Goal: Task Accomplishment & Management: Complete application form

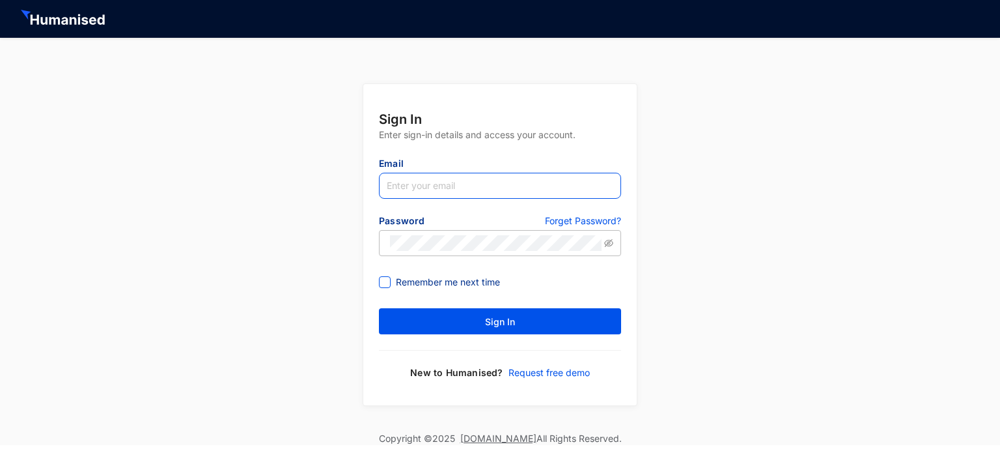
type input "[PERSON_NAME][EMAIL_ADDRESS][DOMAIN_NAME]"
click at [382, 283] on input "Remember me next time" at bounding box center [383, 280] width 9 height 9
checkbox input "true"
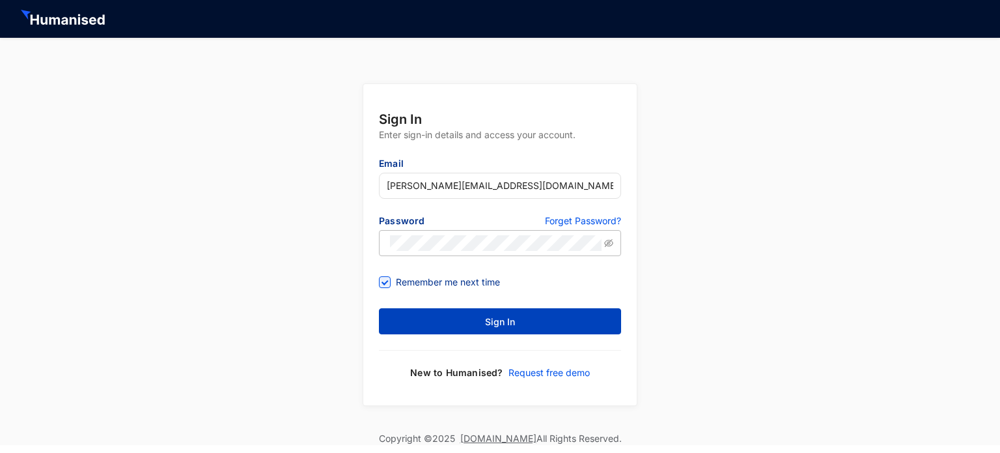
click at [438, 327] on button "Sign In" at bounding box center [500, 321] width 242 height 26
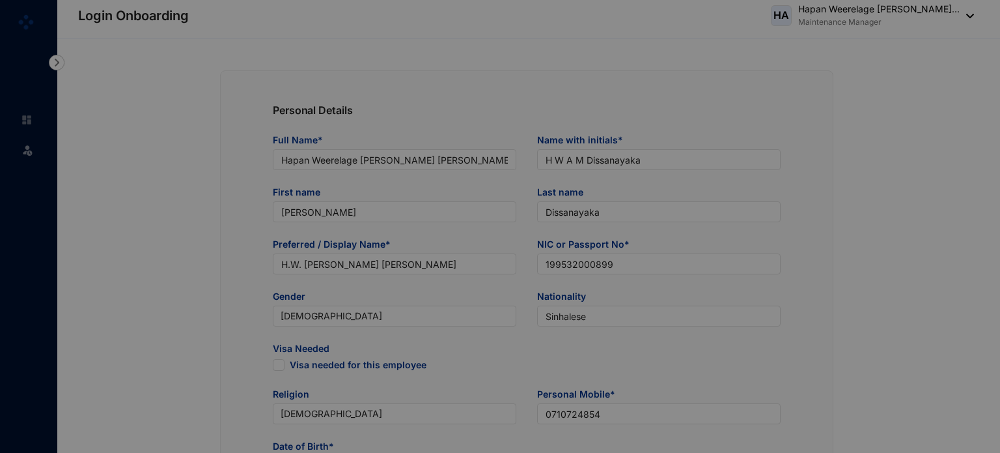
type input "[DATE]"
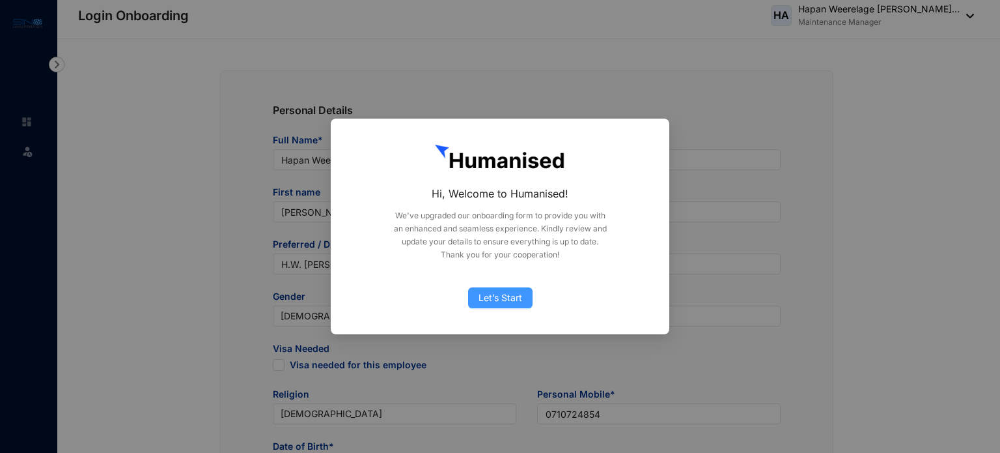
click at [496, 299] on span "Let’s Start" at bounding box center [501, 297] width 44 height 14
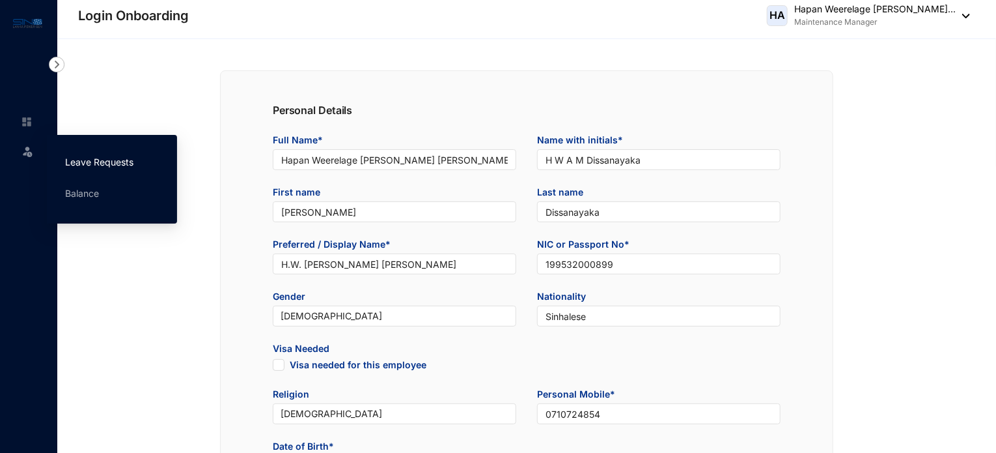
click at [100, 158] on link "Leave Requests" at bounding box center [99, 161] width 68 height 11
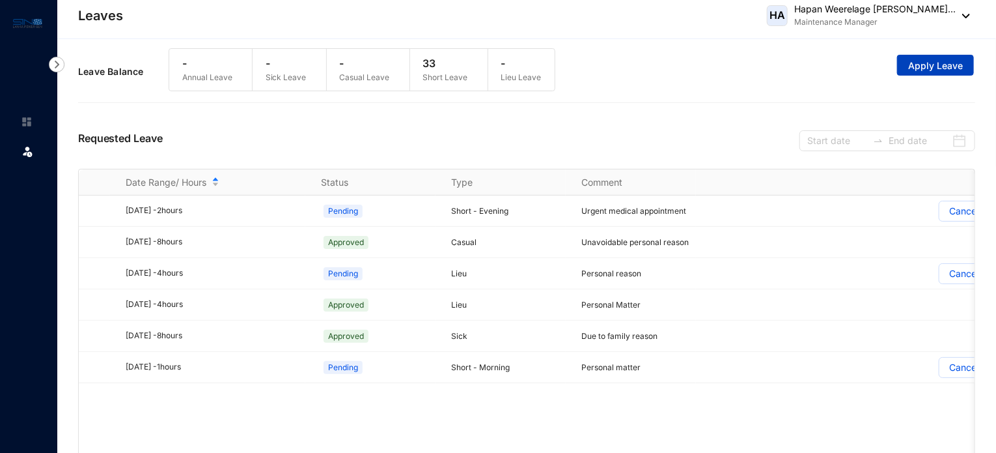
click at [929, 66] on span "Apply Leave" at bounding box center [935, 65] width 55 height 13
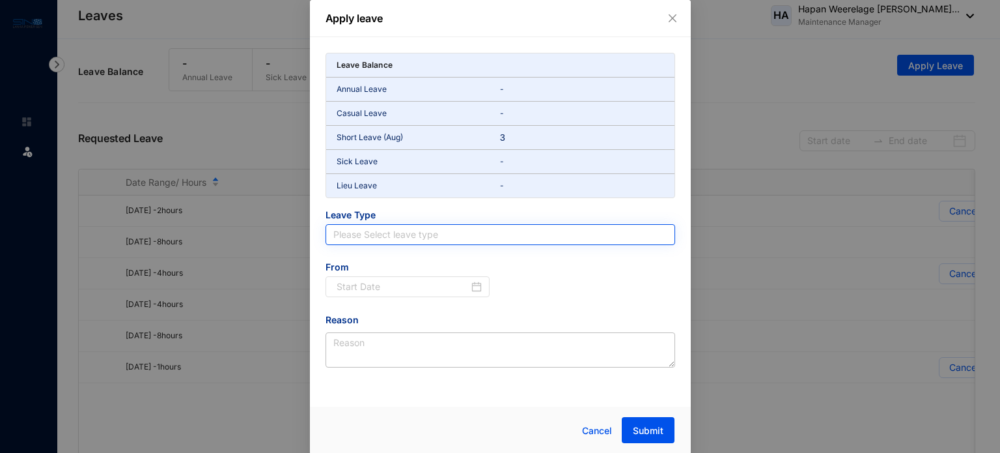
click at [380, 233] on input "search" at bounding box center [500, 235] width 334 height 20
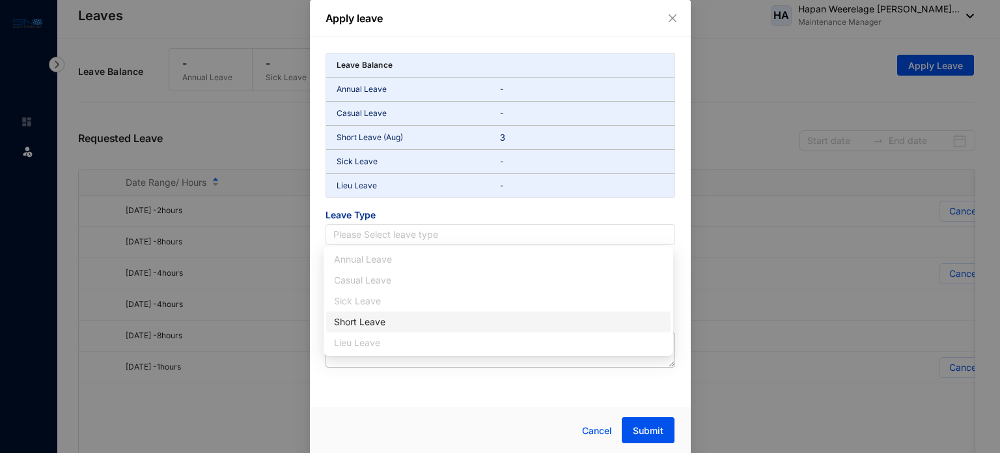
click at [372, 320] on div "Short Leave" at bounding box center [498, 322] width 329 height 14
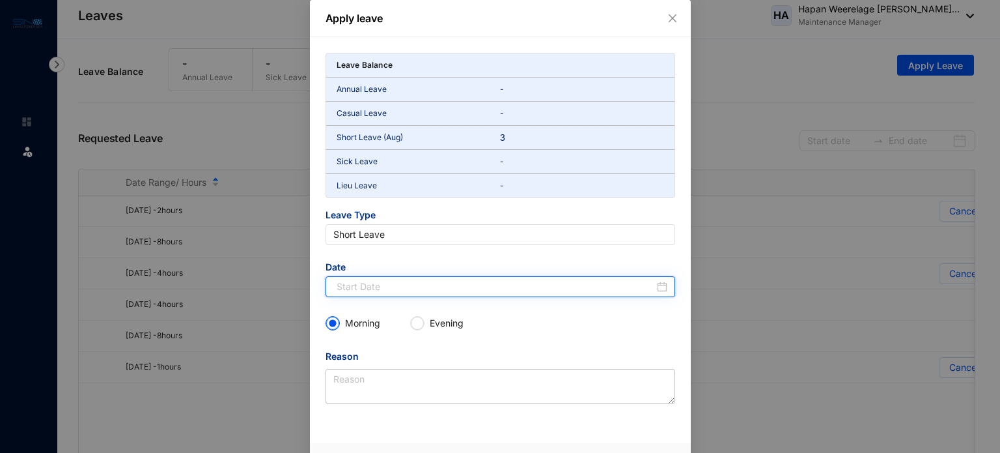
click at [366, 285] on input at bounding box center [496, 286] width 318 height 14
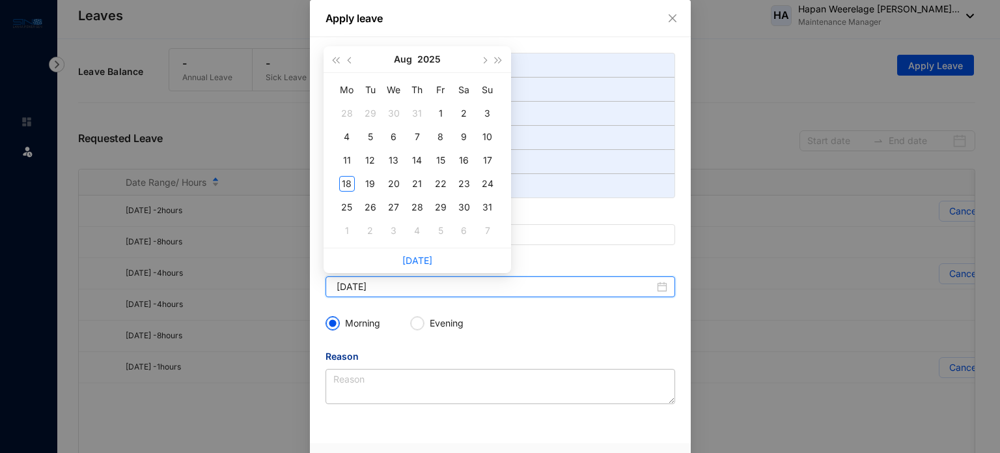
type input "[DATE]"
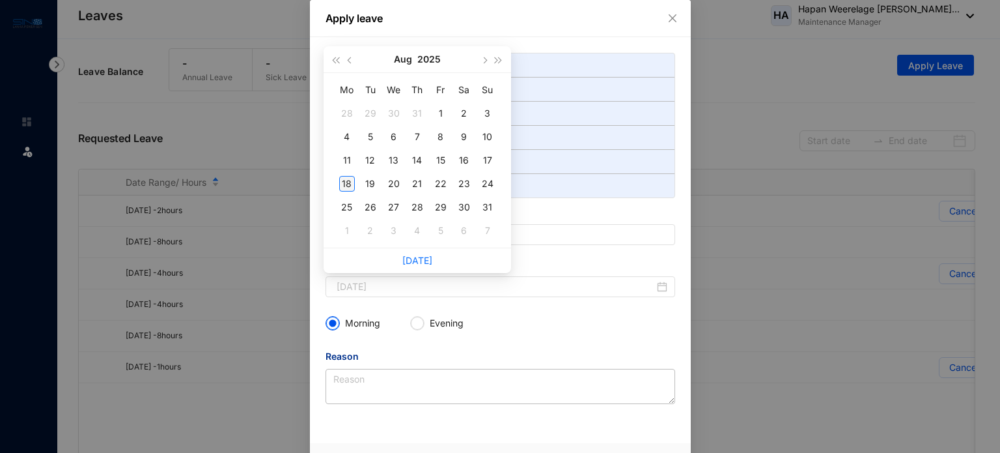
click at [349, 179] on div "18" at bounding box center [347, 184] width 16 height 16
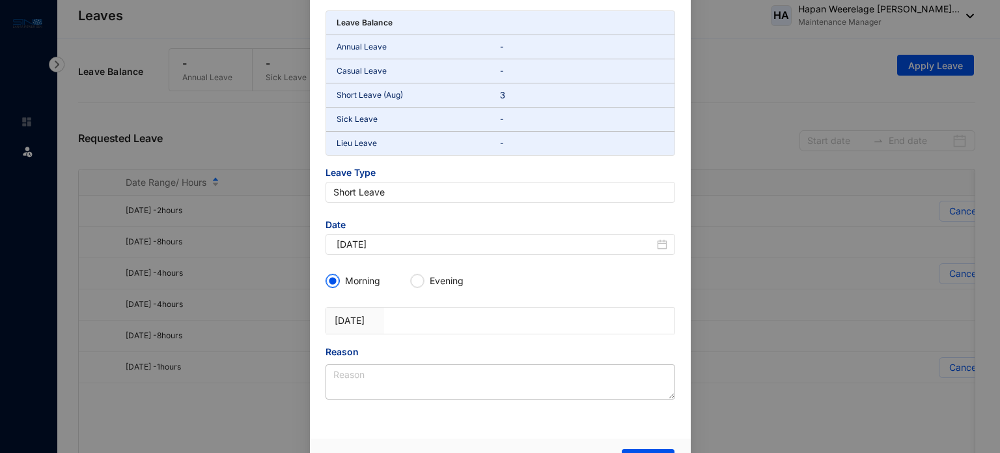
scroll to position [74, 0]
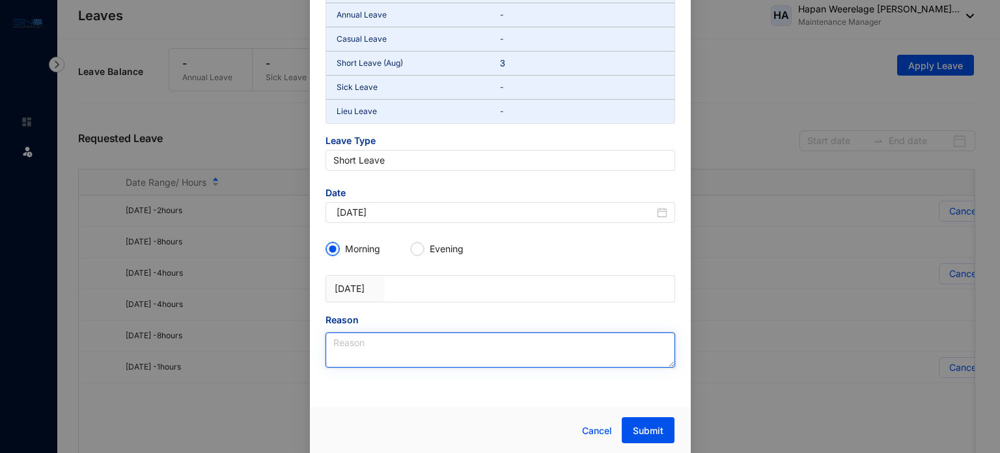
click at [384, 346] on textarea "Reason" at bounding box center [501, 349] width 350 height 35
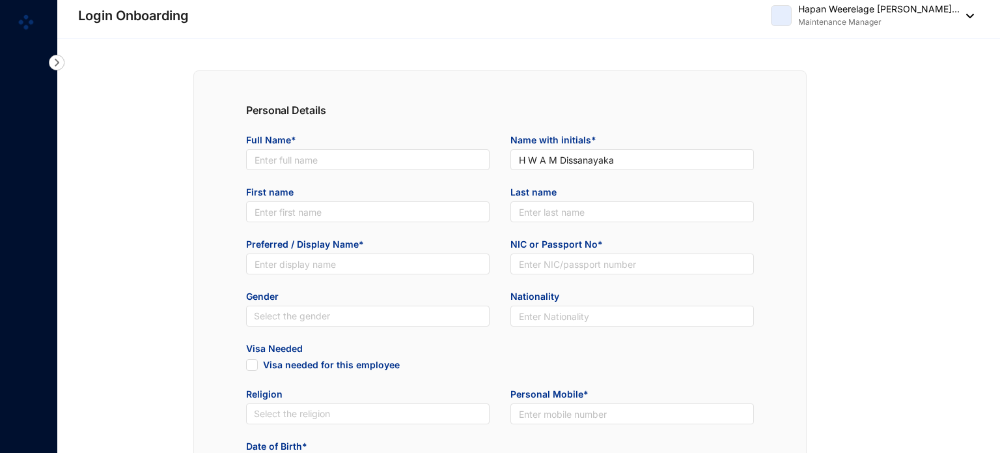
type input "Hapan Weerelage [PERSON_NAME] [PERSON_NAME]"
type input "[PERSON_NAME]"
type input "Dissanayaka"
type input "H.W. [PERSON_NAME] [PERSON_NAME]"
type input "199532000899"
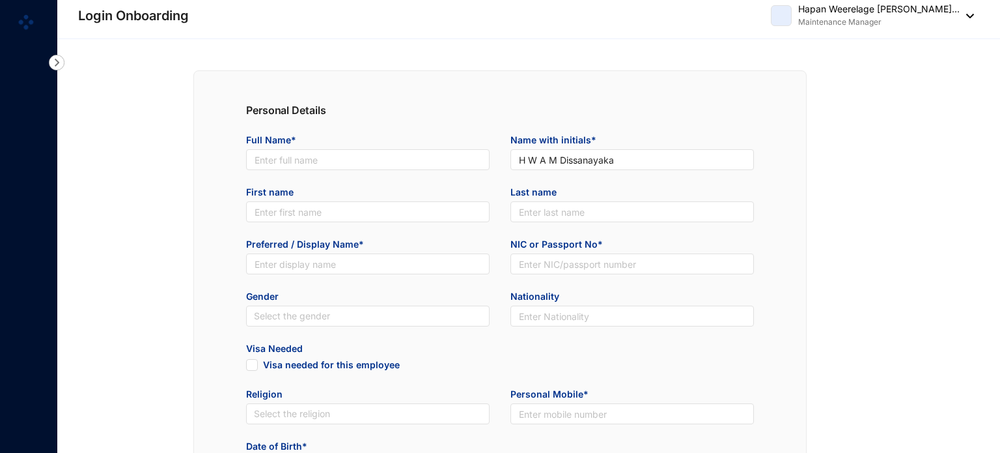
type input "Sinhalese"
type input "0710724854"
type input "[STREET_ADDRESS]"
radio input "true"
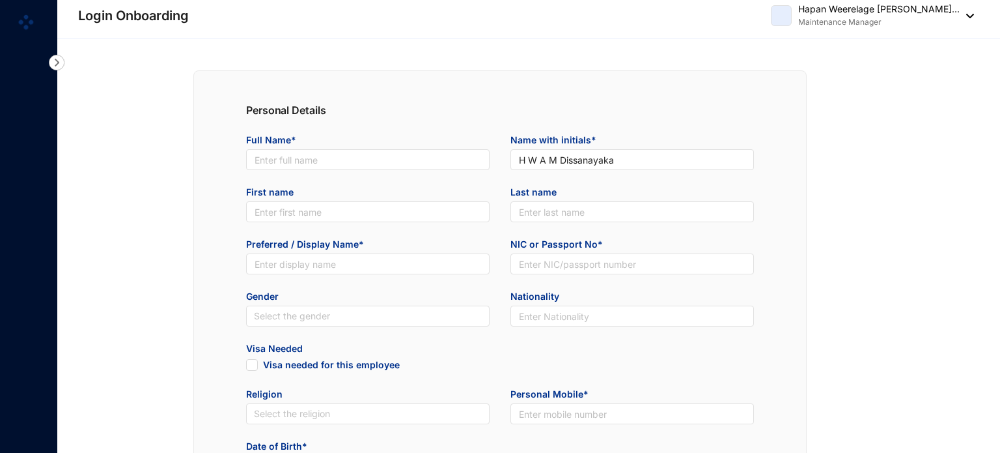
type input "H.W.S. Dissanayaka"
type input "0718084199"
type input "H.W.A.M. Dissanayaka"
type input "116852244707"
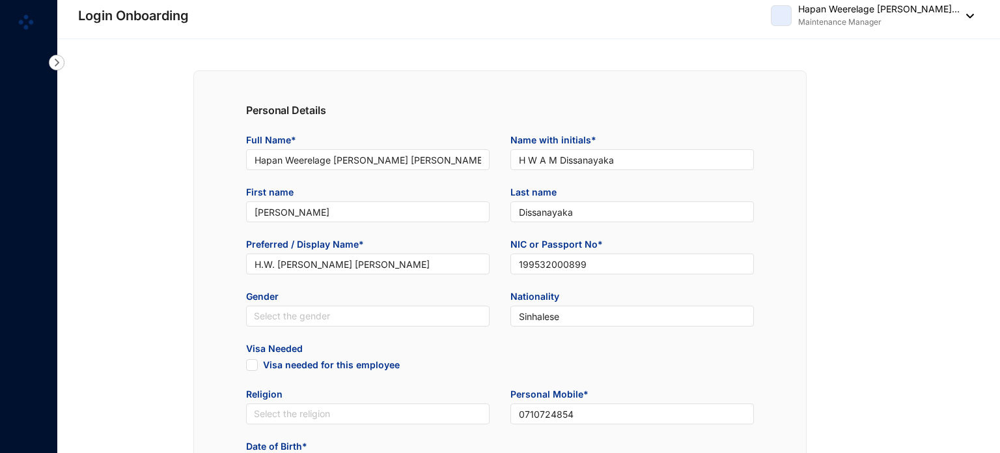
type input "[DATE]"
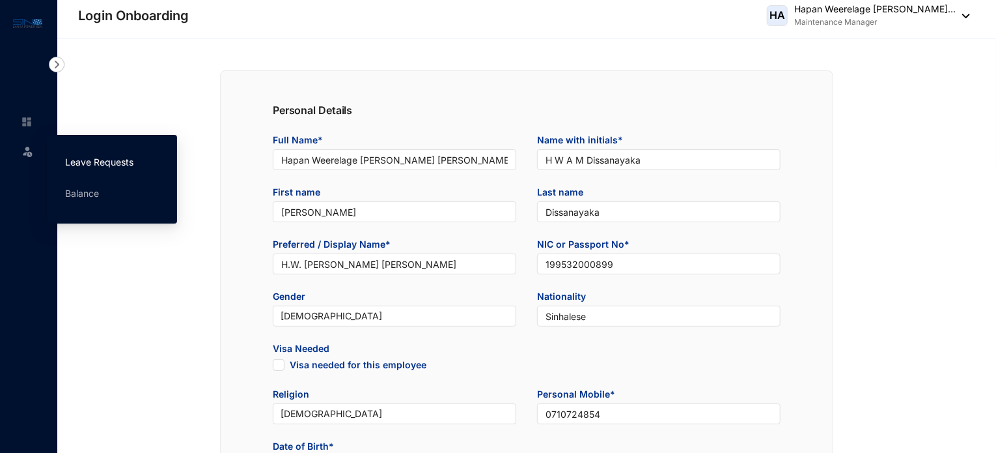
click at [96, 161] on link "Leave Requests" at bounding box center [99, 161] width 68 height 11
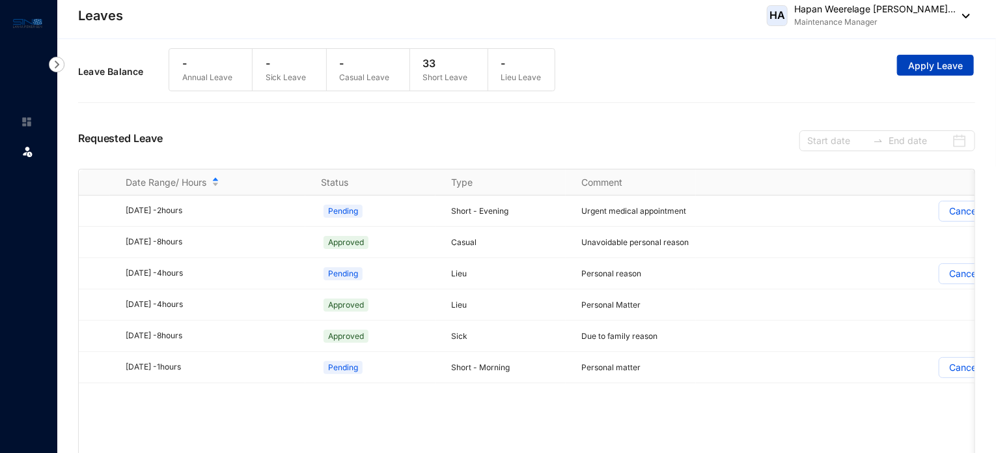
click at [938, 63] on span "Apply Leave" at bounding box center [935, 65] width 55 height 13
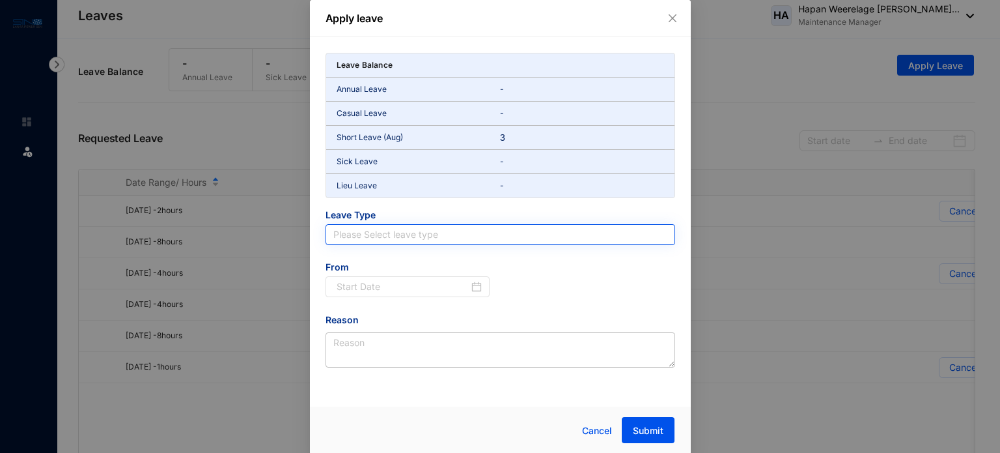
click at [421, 234] on input "search" at bounding box center [500, 235] width 334 height 20
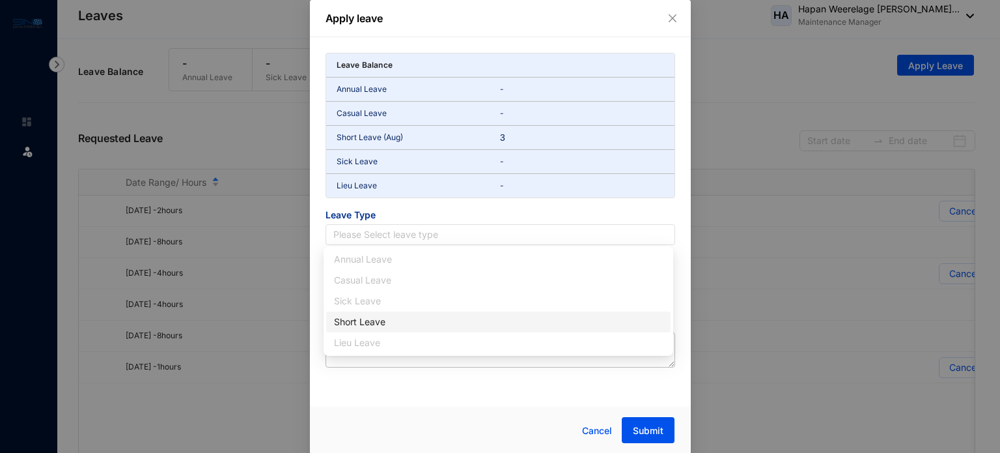
click at [367, 324] on div "Short Leave" at bounding box center [498, 322] width 329 height 14
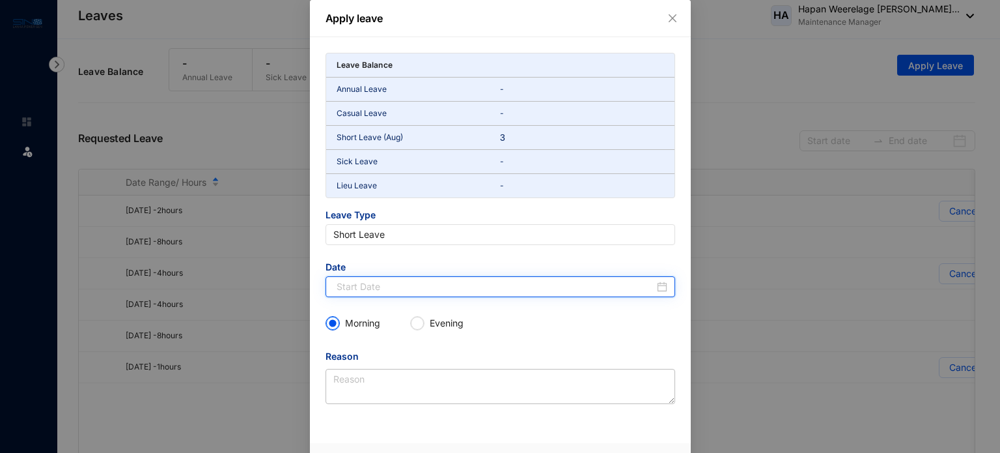
click at [367, 287] on input at bounding box center [496, 286] width 318 height 14
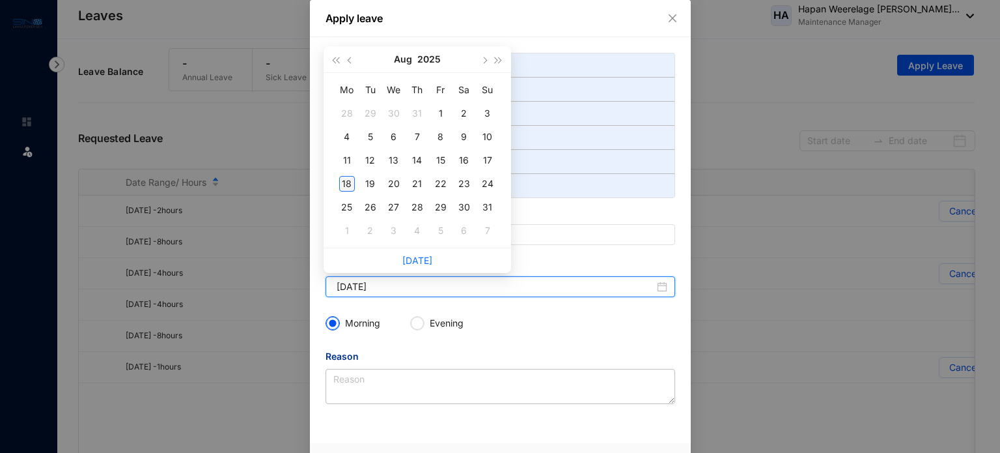
type input "[DATE]"
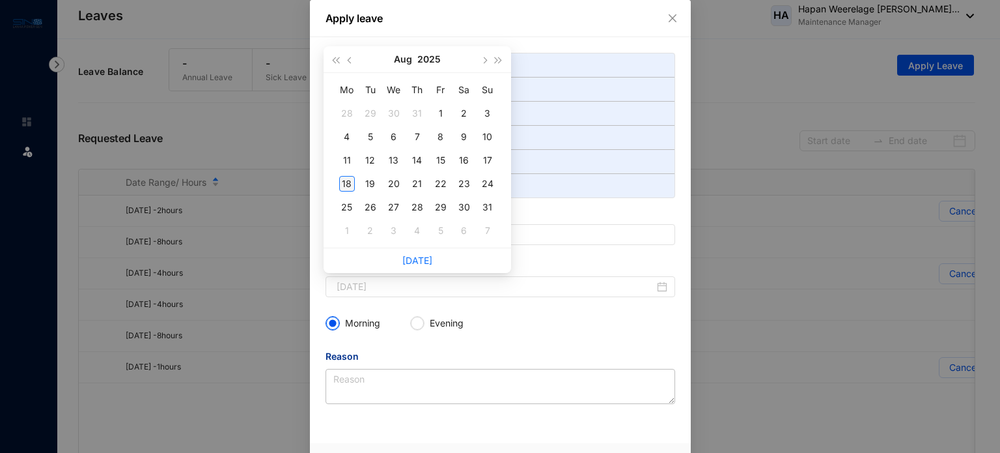
click at [348, 183] on div "18" at bounding box center [347, 184] width 16 height 16
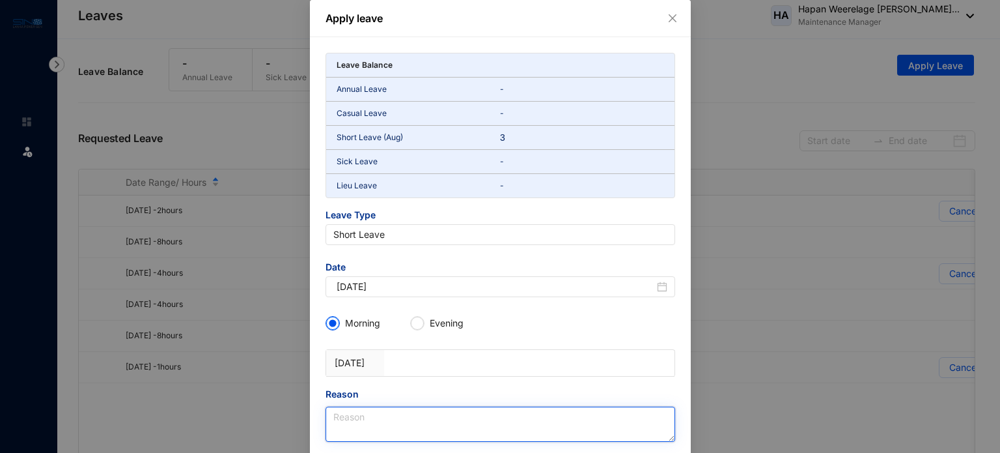
click at [427, 419] on textarea "Reason" at bounding box center [501, 423] width 350 height 35
click at [357, 417] on textarea "Reason" at bounding box center [501, 423] width 350 height 35
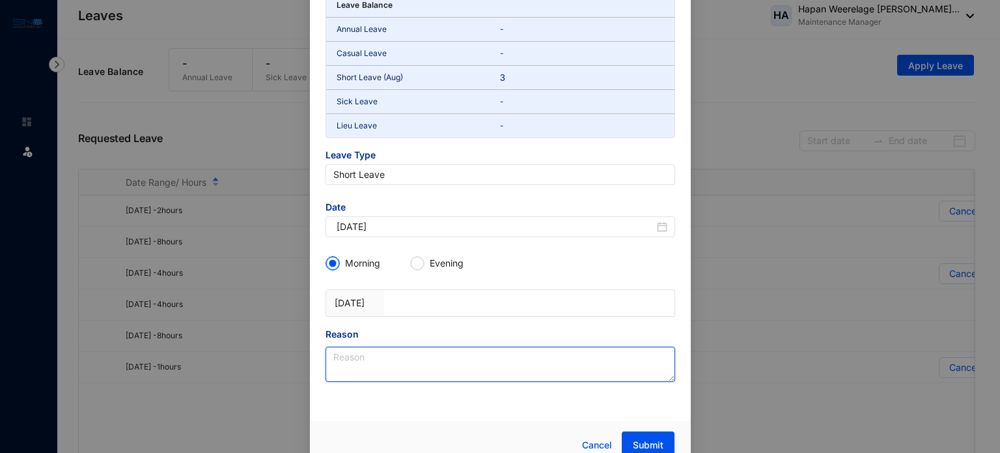
scroll to position [74, 0]
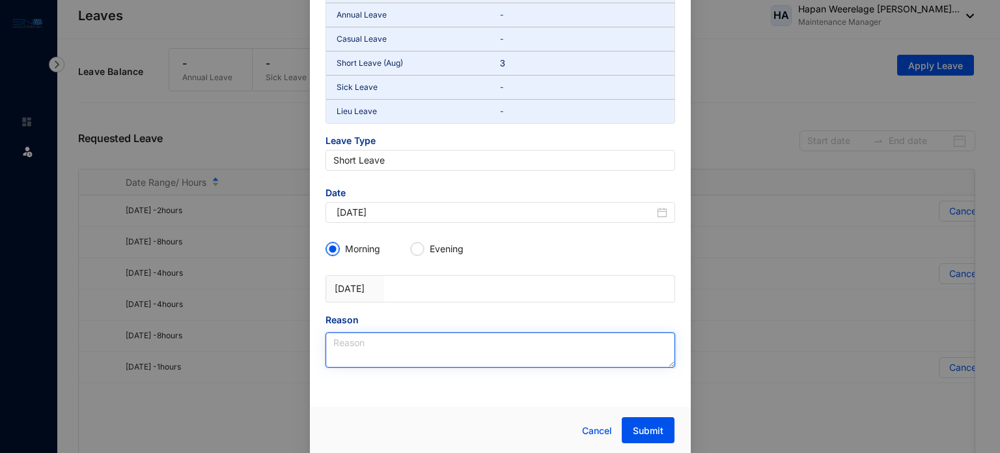
paste textarea "Due to Medical Reasons"
type textarea "Due to Medical Reasons"
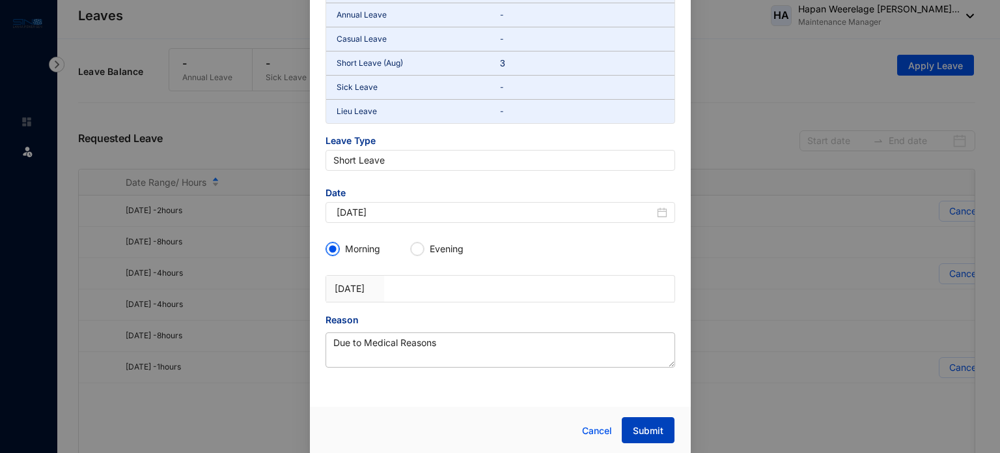
click at [642, 428] on span "Submit" at bounding box center [648, 430] width 31 height 13
